Goal: Task Accomplishment & Management: Use online tool/utility

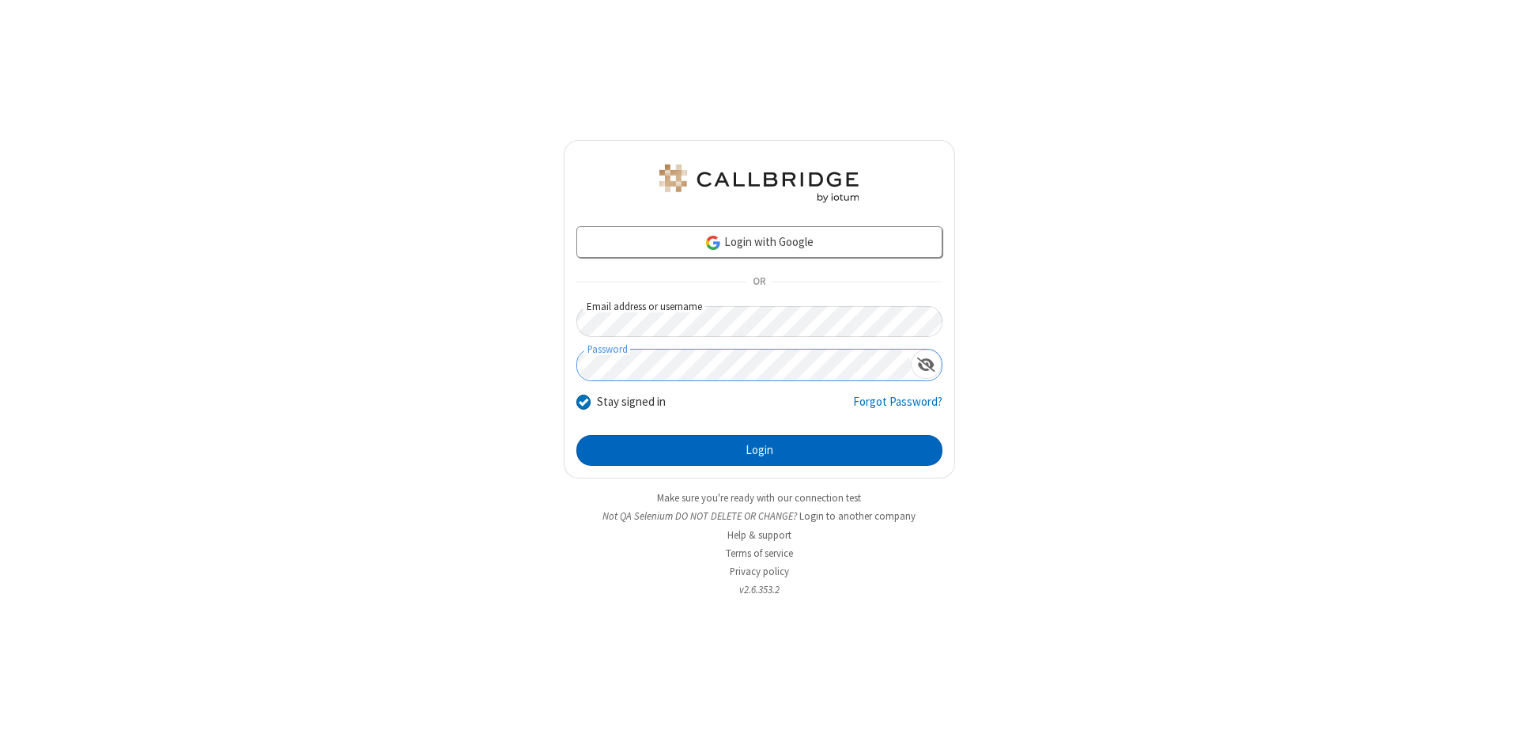
click at [759, 451] on button "Login" at bounding box center [759, 451] width 366 height 32
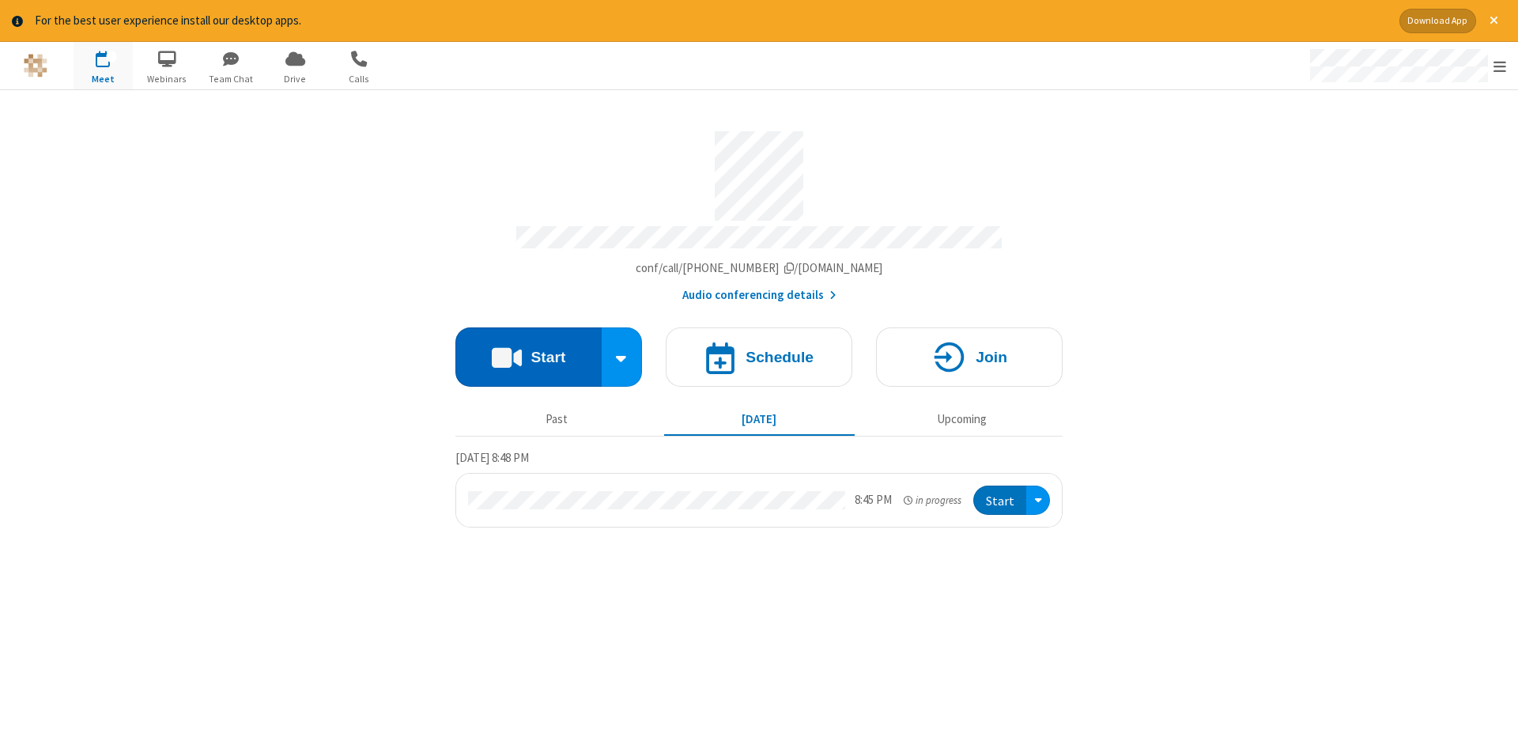
click at [528, 351] on button "Start" at bounding box center [528, 356] width 146 height 59
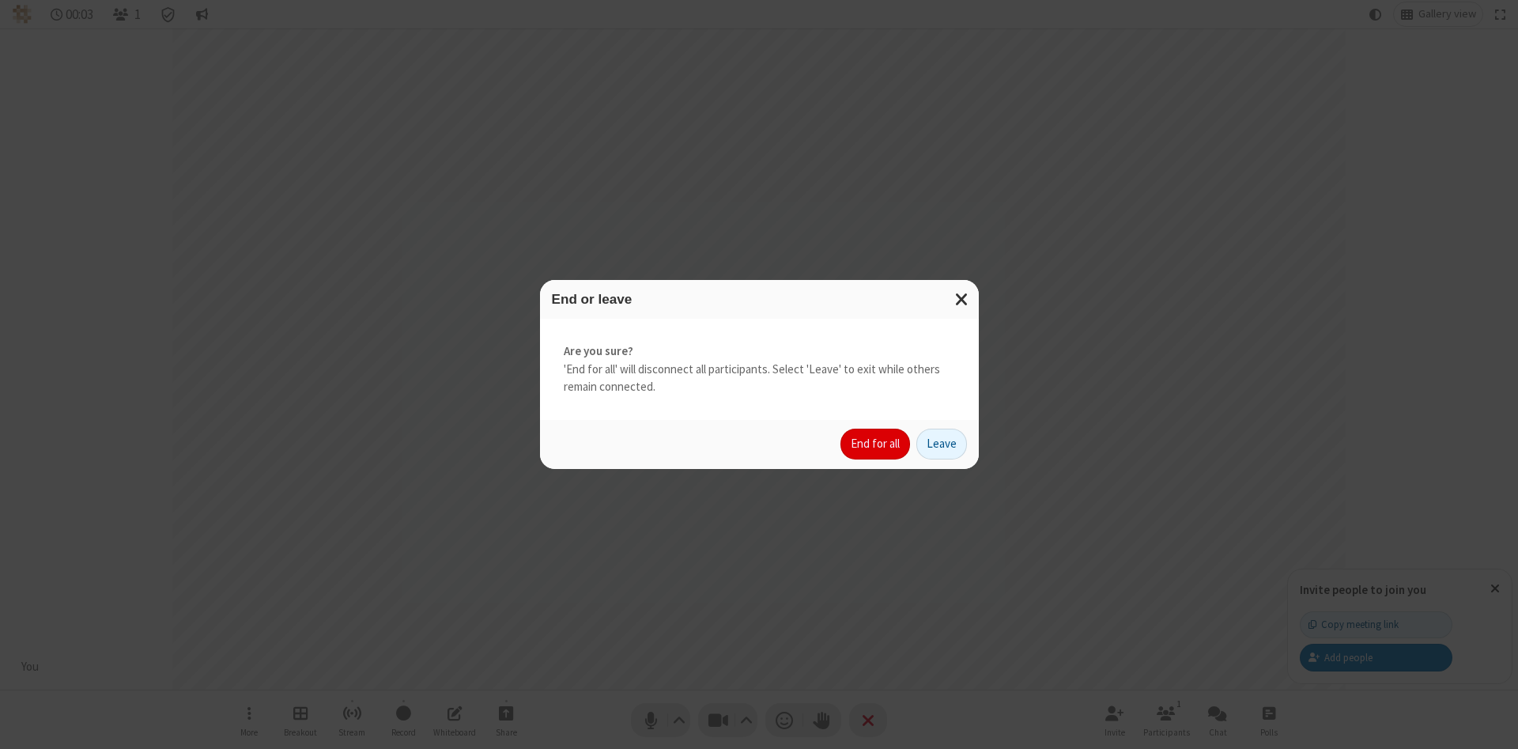
click at [876, 444] on button "End for all" at bounding box center [876, 445] width 70 height 32
